Goal: Transaction & Acquisition: Download file/media

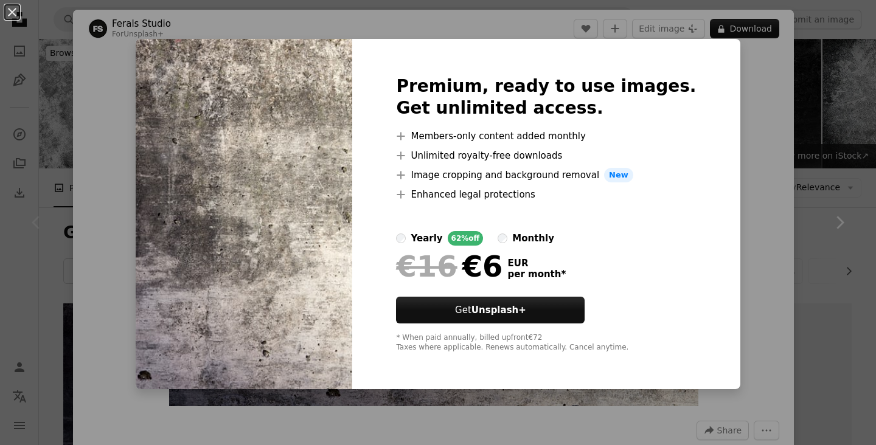
click at [806, 71] on div "An X shape Premium, ready to use images. Get unlimited access. A plus sign Memb…" at bounding box center [438, 222] width 876 height 445
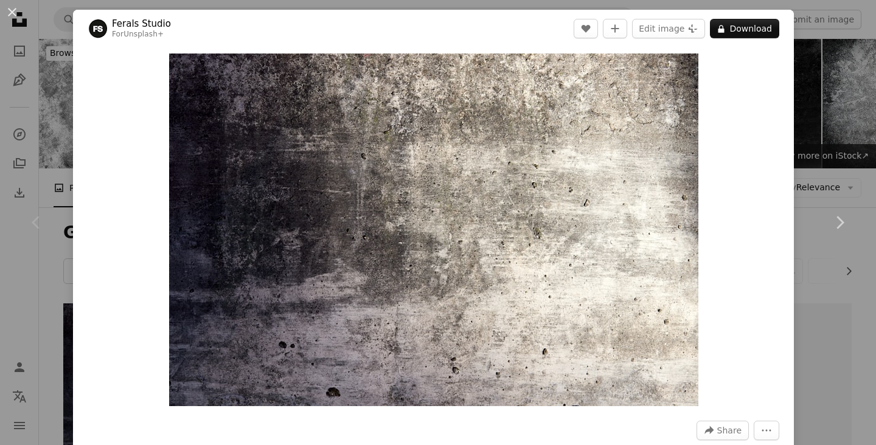
click at [808, 71] on div "An X shape Chevron left Chevron right Ferals Studio For Unsplash+ A heart A plu…" at bounding box center [438, 222] width 876 height 445
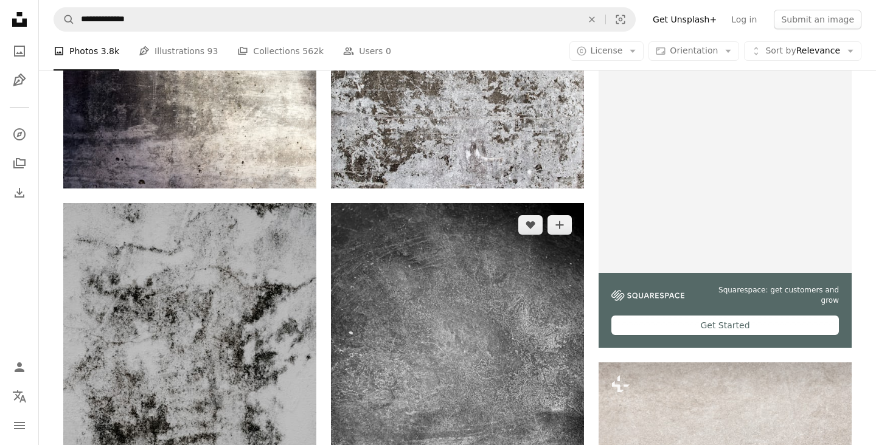
scroll to position [384, 0]
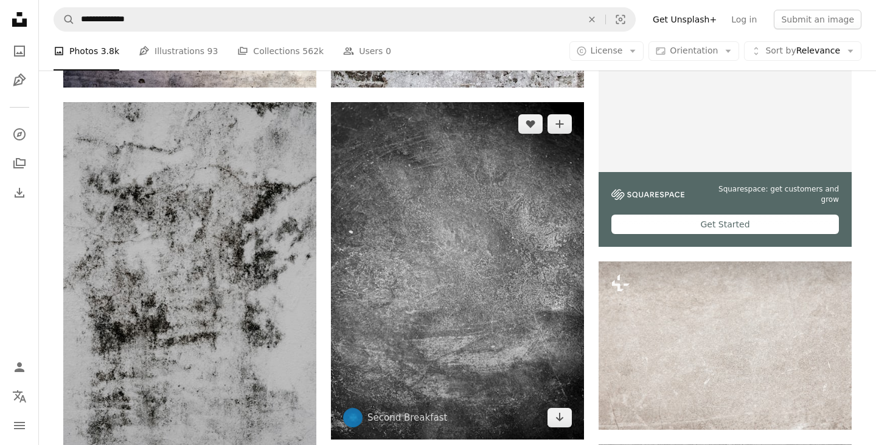
click at [504, 192] on img at bounding box center [457, 271] width 253 height 338
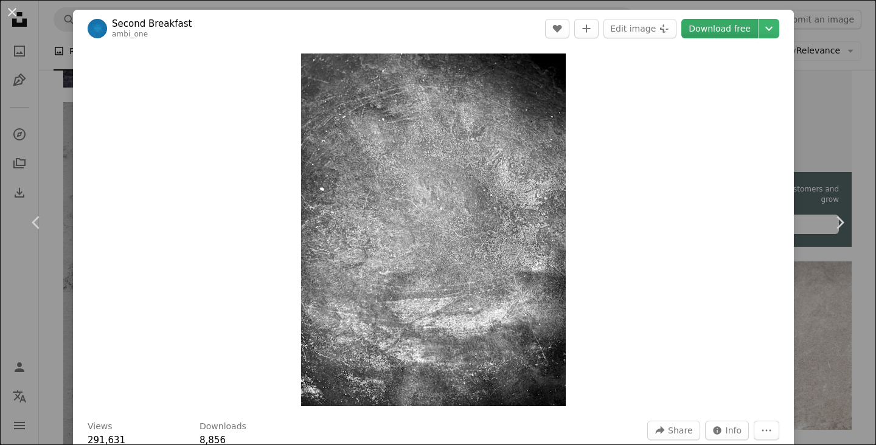
click at [715, 28] on link "Download free" at bounding box center [719, 28] width 77 height 19
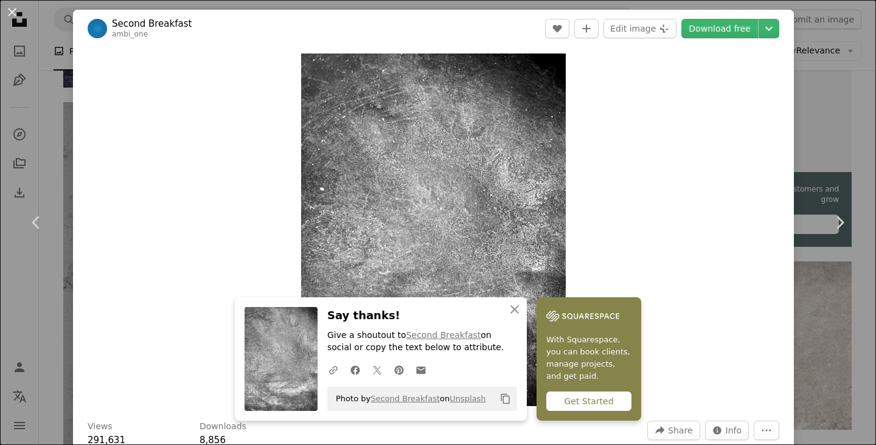
click at [836, 89] on div "An X shape Chevron left Chevron right Second Breakfast ambi_one A heart A plus …" at bounding box center [438, 222] width 876 height 445
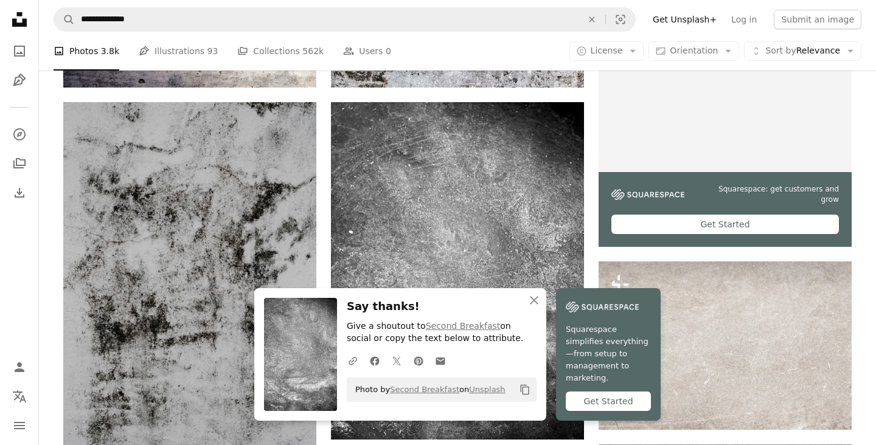
click at [454, 343] on p "Give a shoutout to Second Breakfast on social or copy the text below to attribu…" at bounding box center [442, 333] width 190 height 24
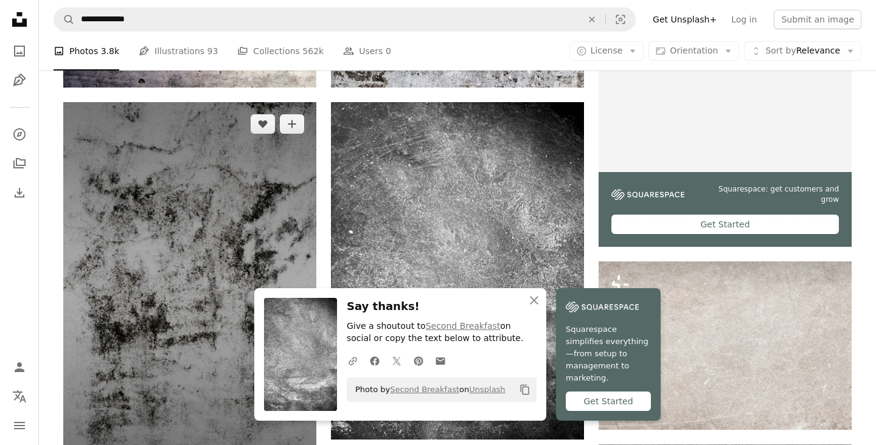
click at [303, 215] on img at bounding box center [189, 291] width 253 height 379
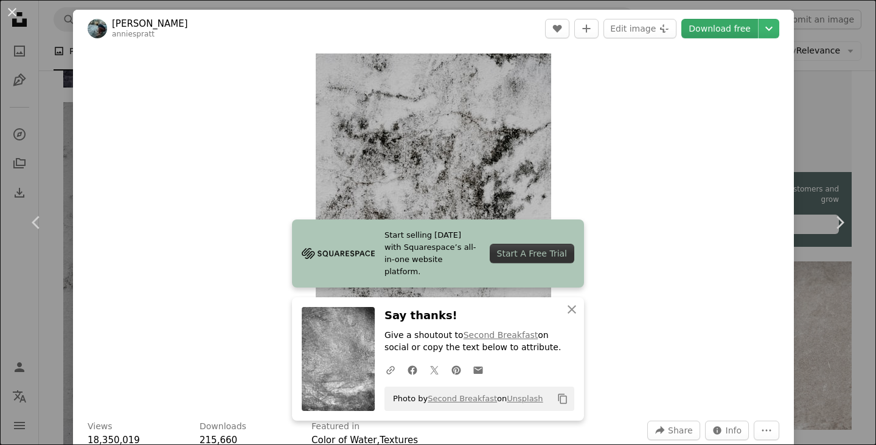
click at [736, 30] on link "Download free" at bounding box center [719, 28] width 77 height 19
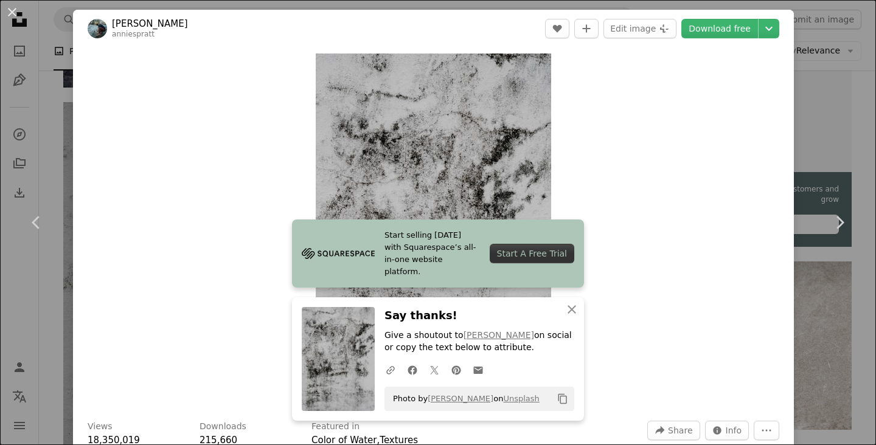
click at [823, 98] on div "An X shape Chevron left Chevron right [PERSON_NAME] anniespratt A heart A plus …" at bounding box center [438, 222] width 876 height 445
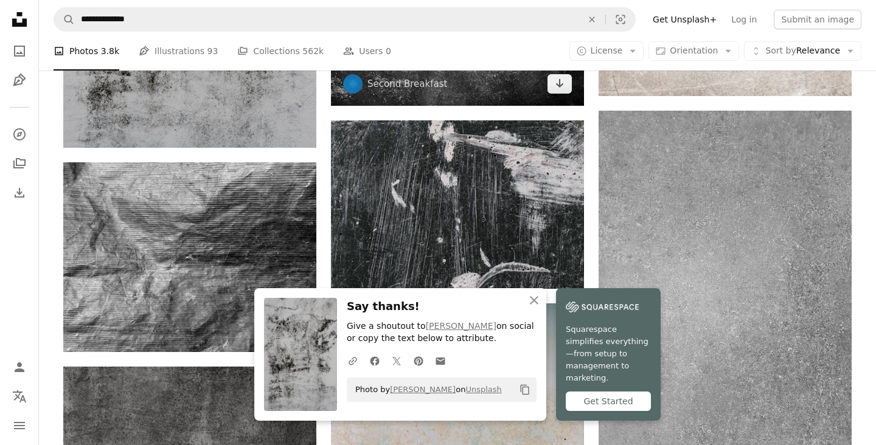
scroll to position [802, 0]
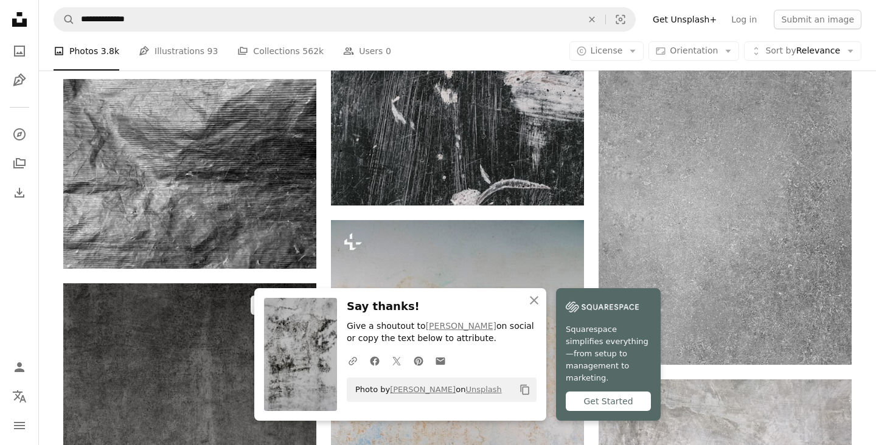
click at [240, 283] on img at bounding box center [189, 452] width 253 height 338
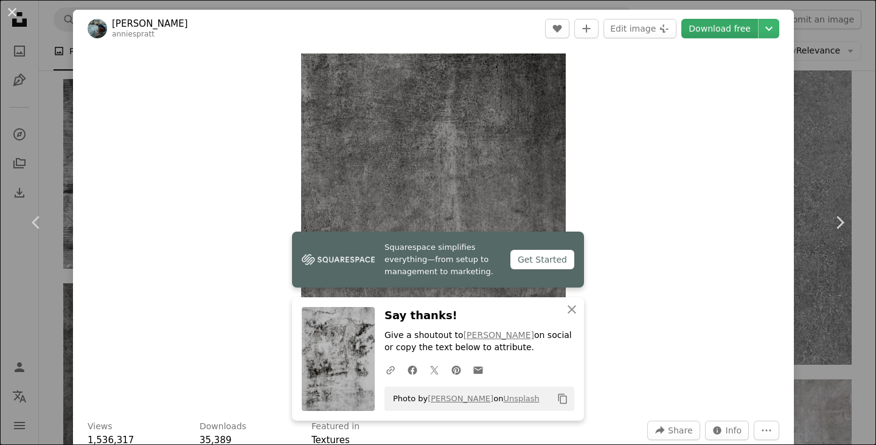
click at [735, 28] on link "Download free" at bounding box center [719, 28] width 77 height 19
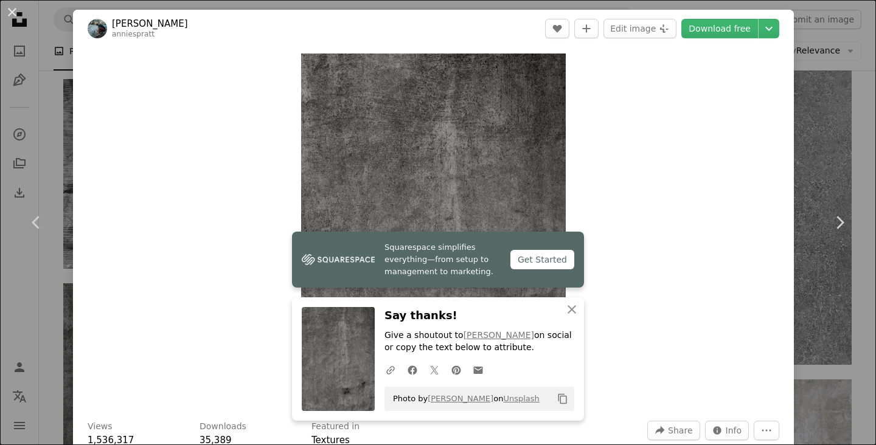
click at [875, 137] on div "An X shape Chevron left Chevron right [PERSON_NAME] anniespratt A heart A plus …" at bounding box center [438, 222] width 876 height 445
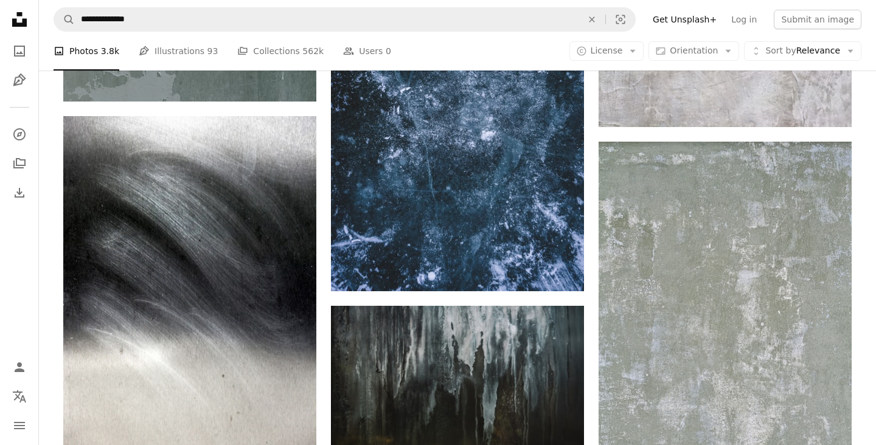
scroll to position [1353, 0]
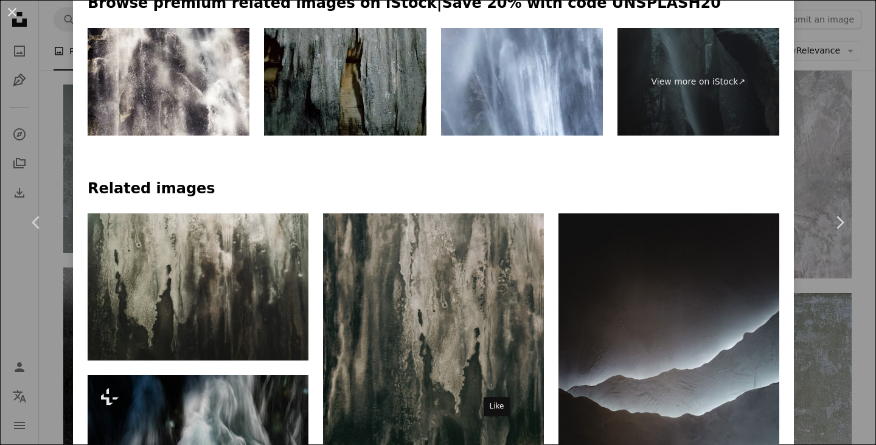
scroll to position [620, 0]
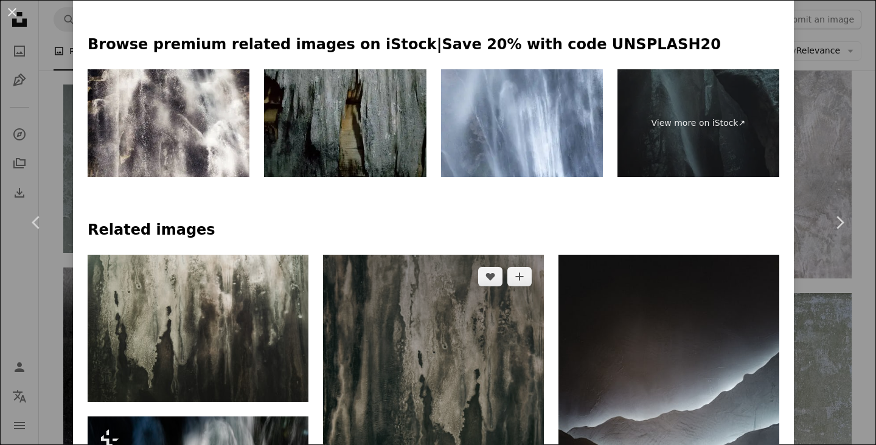
click at [446, 260] on img at bounding box center [433, 420] width 221 height 331
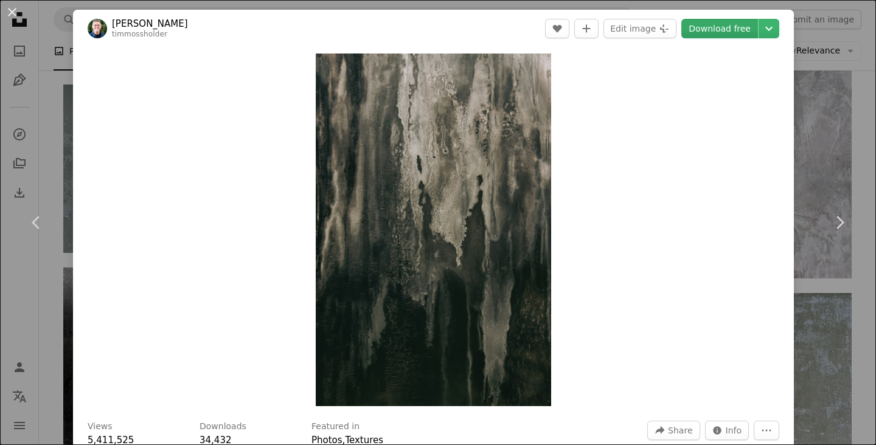
click at [718, 27] on link "Download free" at bounding box center [719, 28] width 77 height 19
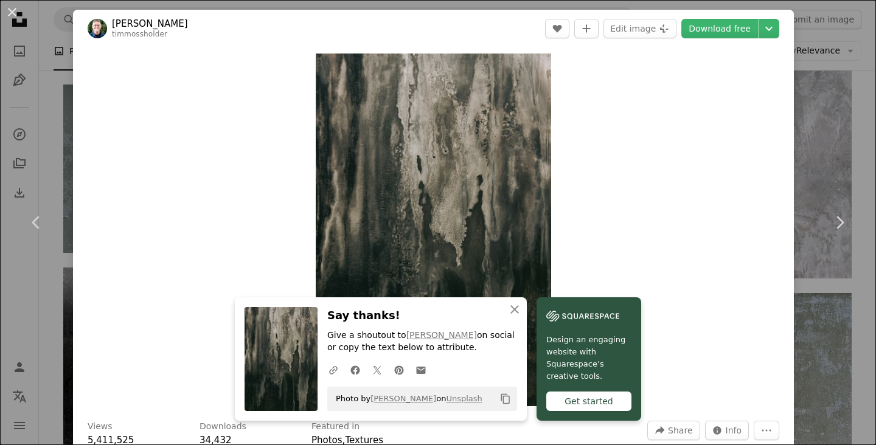
click at [824, 83] on div "An X shape Chevron left Chevron right [PERSON_NAME] timmossholder A heart A plu…" at bounding box center [438, 222] width 876 height 445
